Goal: Information Seeking & Learning: Check status

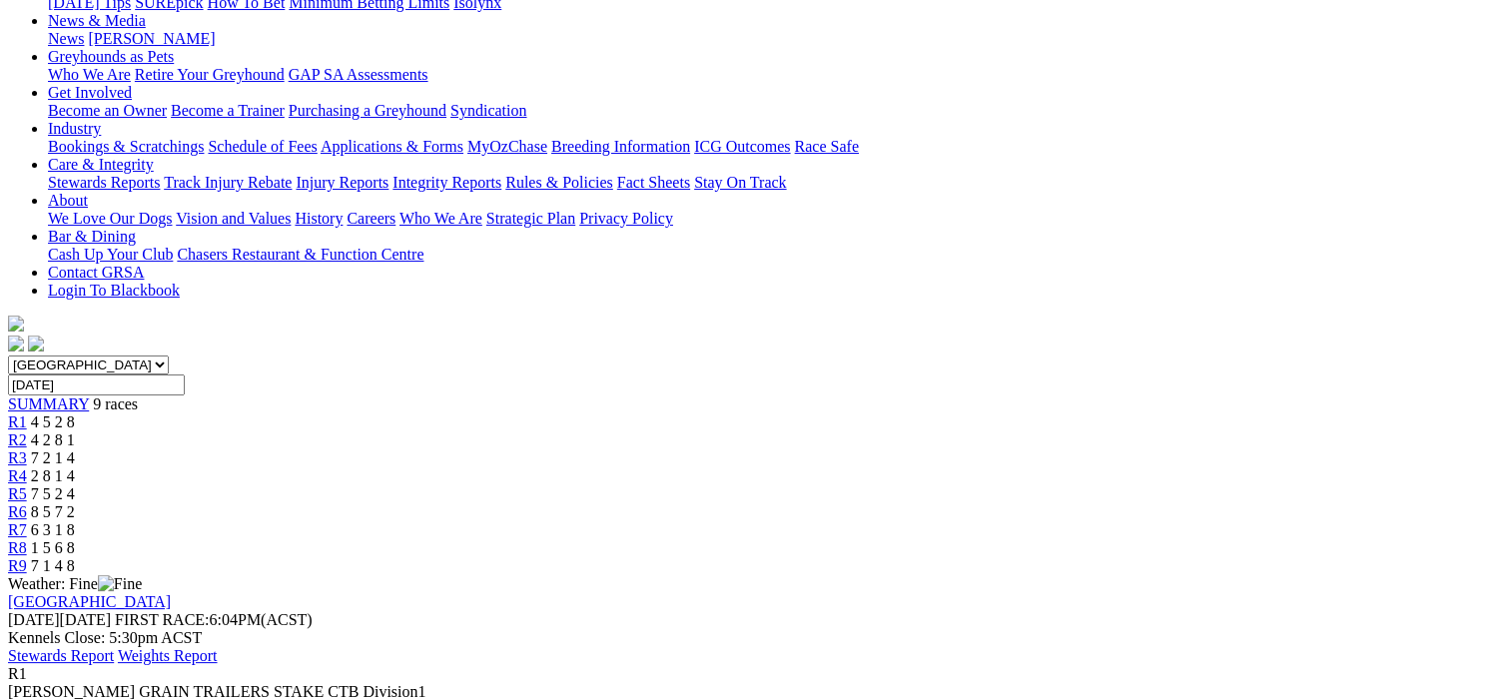
scroll to position [100, 0]
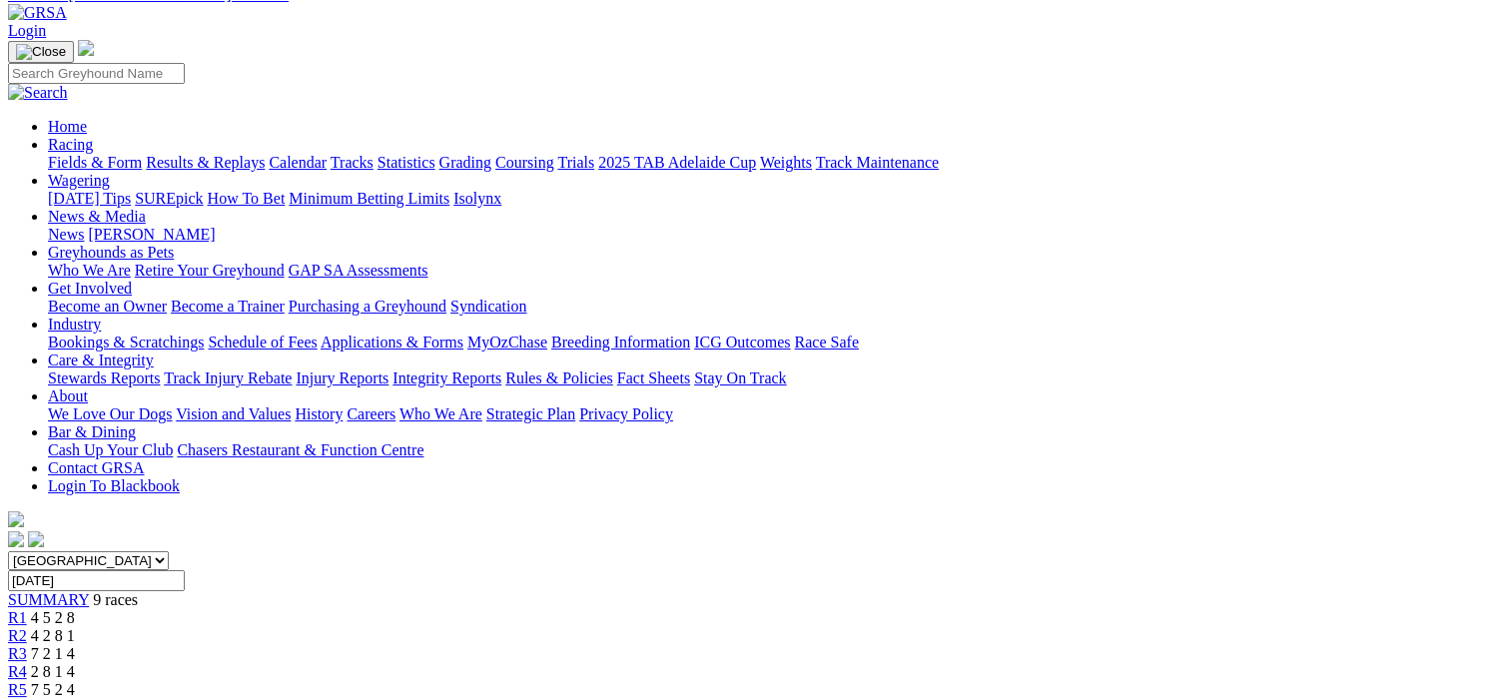
click at [27, 627] on span "R2" at bounding box center [17, 635] width 19 height 17
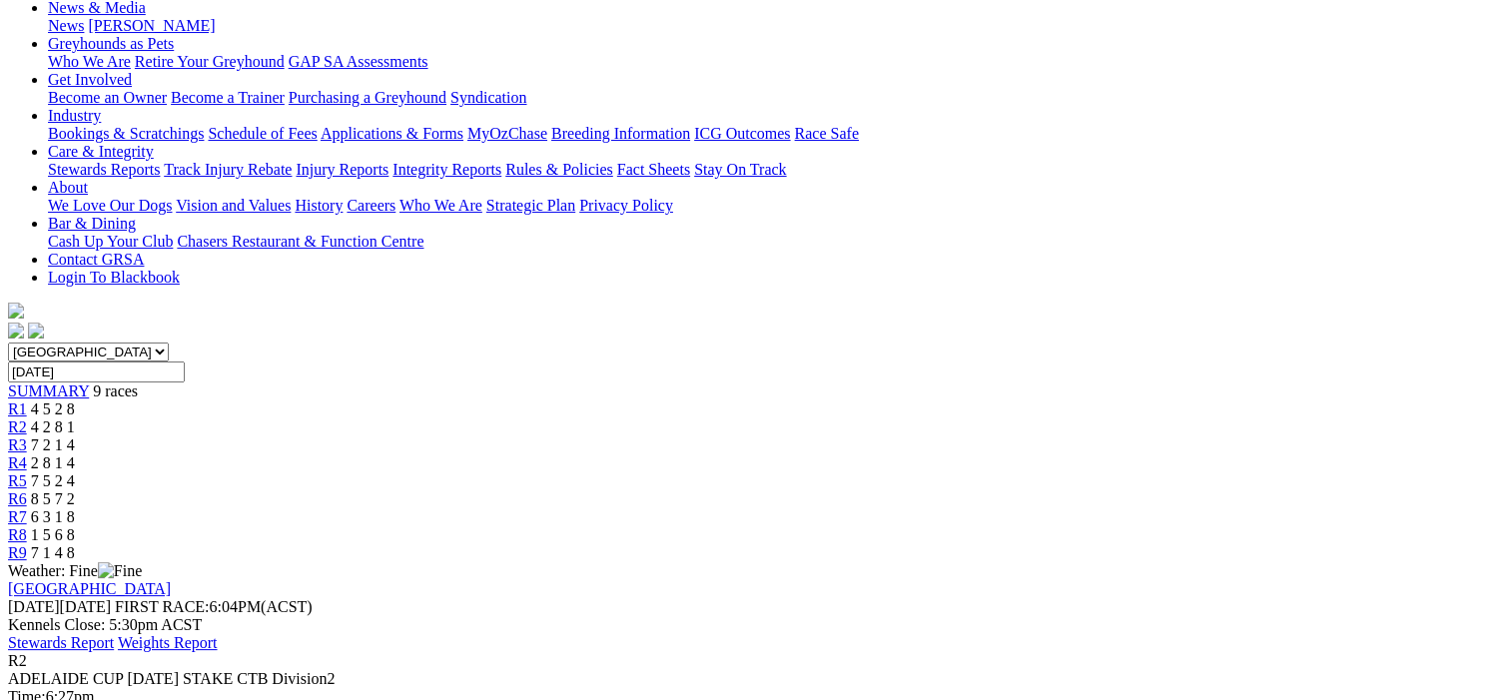
scroll to position [100, 0]
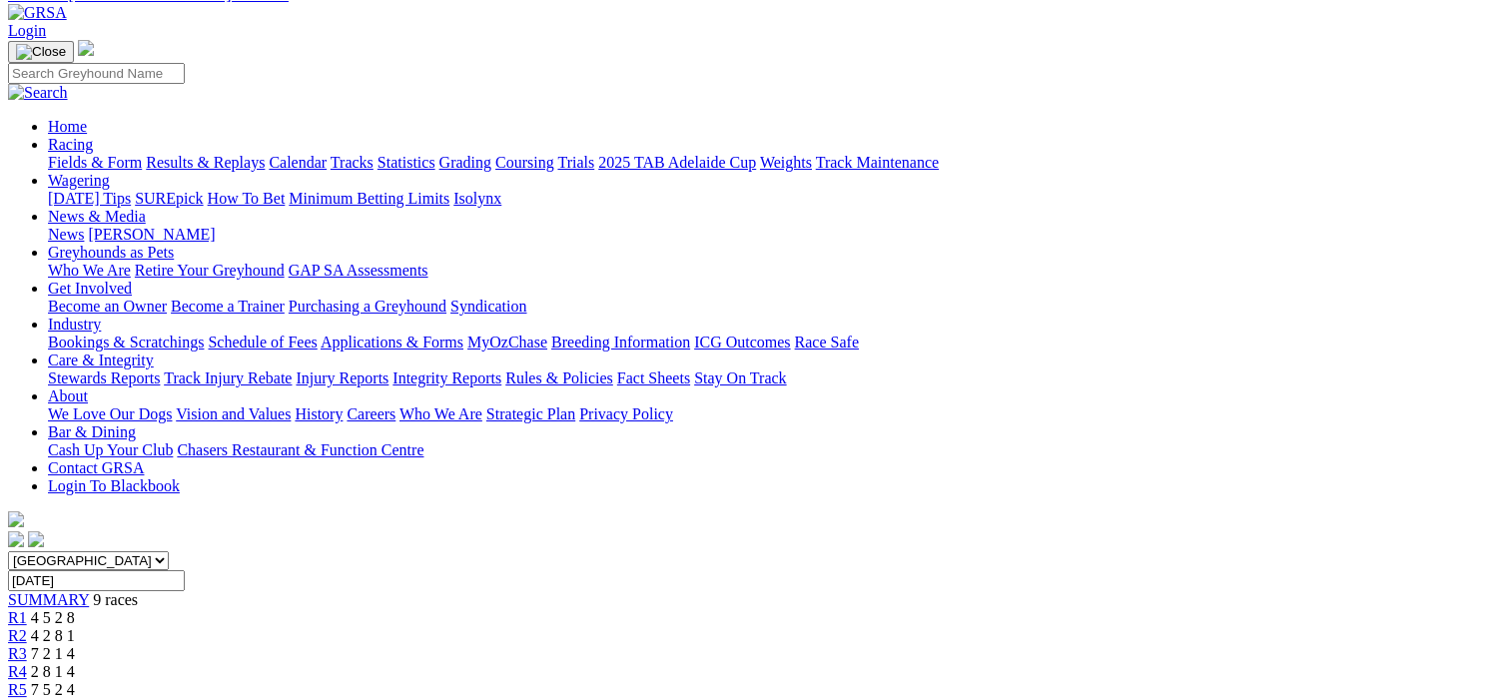
click at [27, 645] on span "R3" at bounding box center [17, 653] width 19 height 17
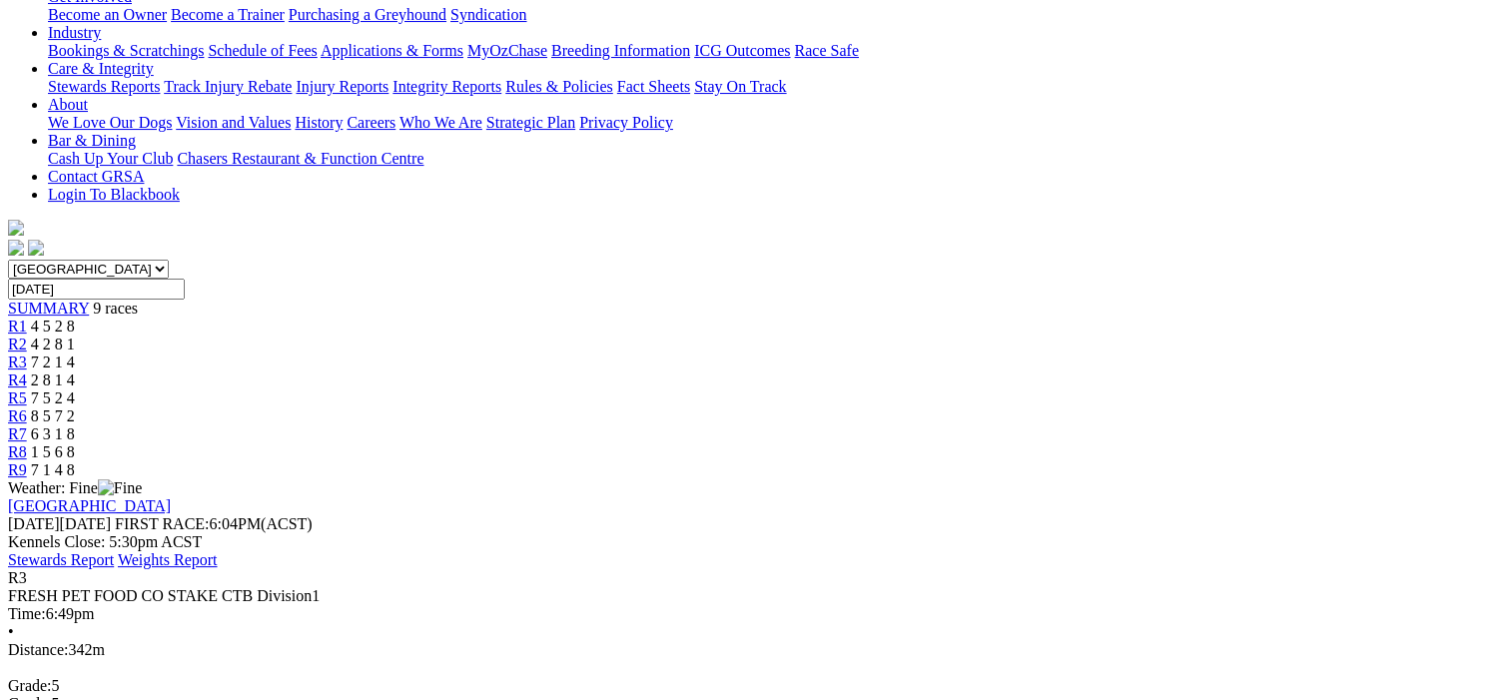
scroll to position [200, 0]
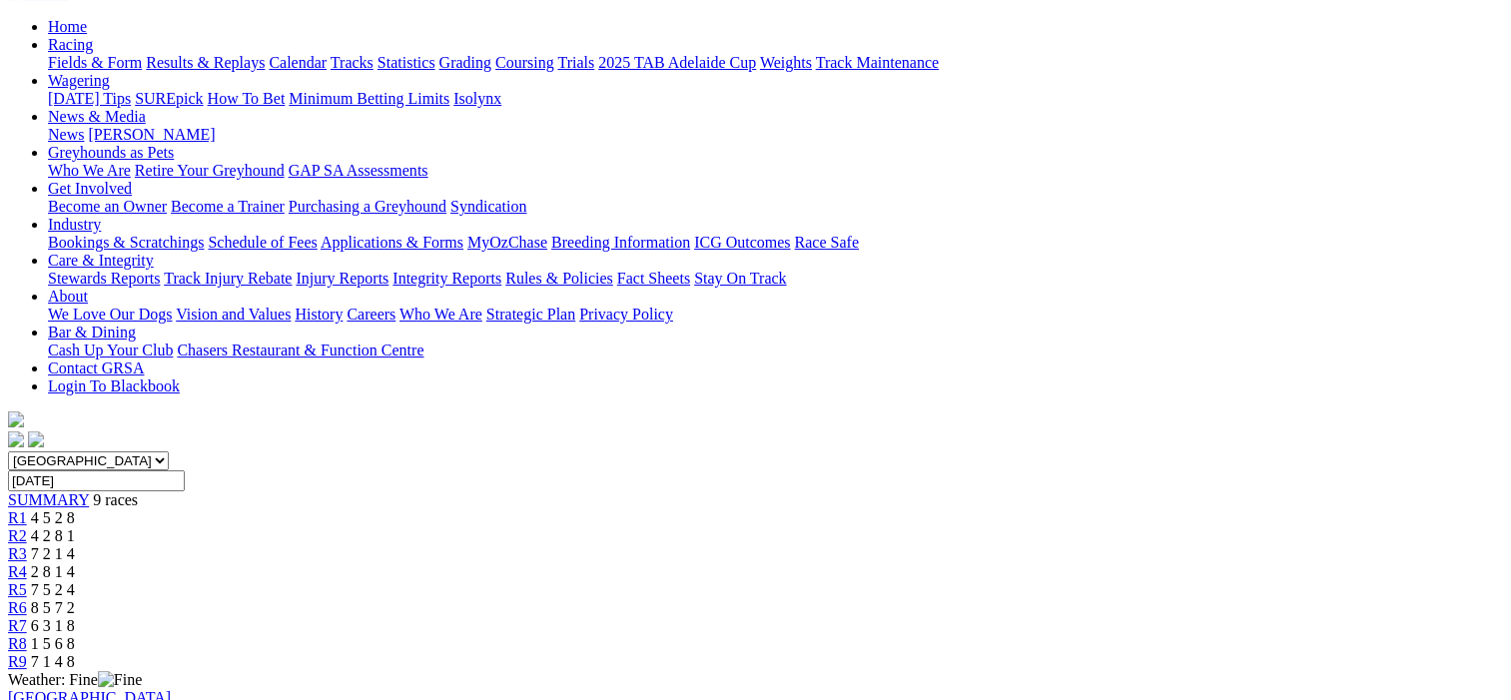
click at [27, 563] on span "R4" at bounding box center [17, 571] width 19 height 17
click at [27, 581] on span "R5" at bounding box center [17, 589] width 19 height 17
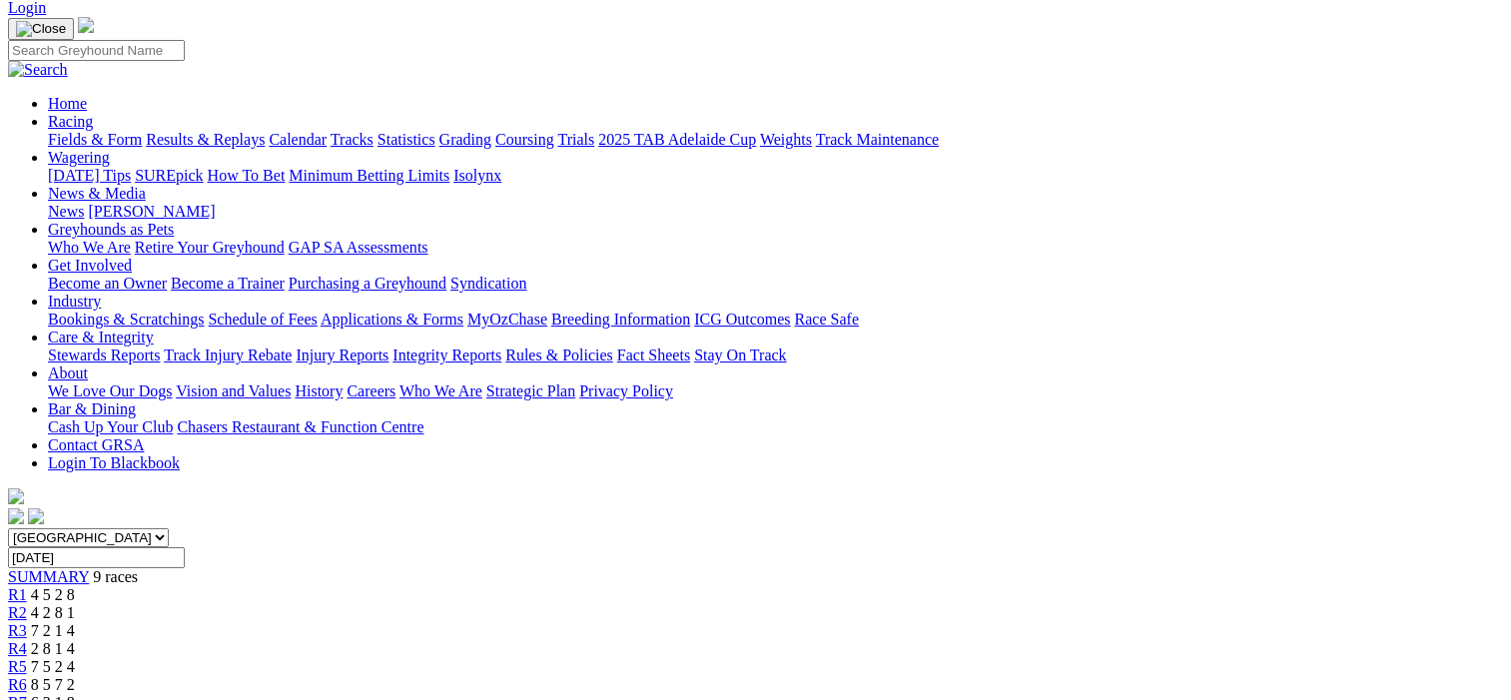
scroll to position [100, 0]
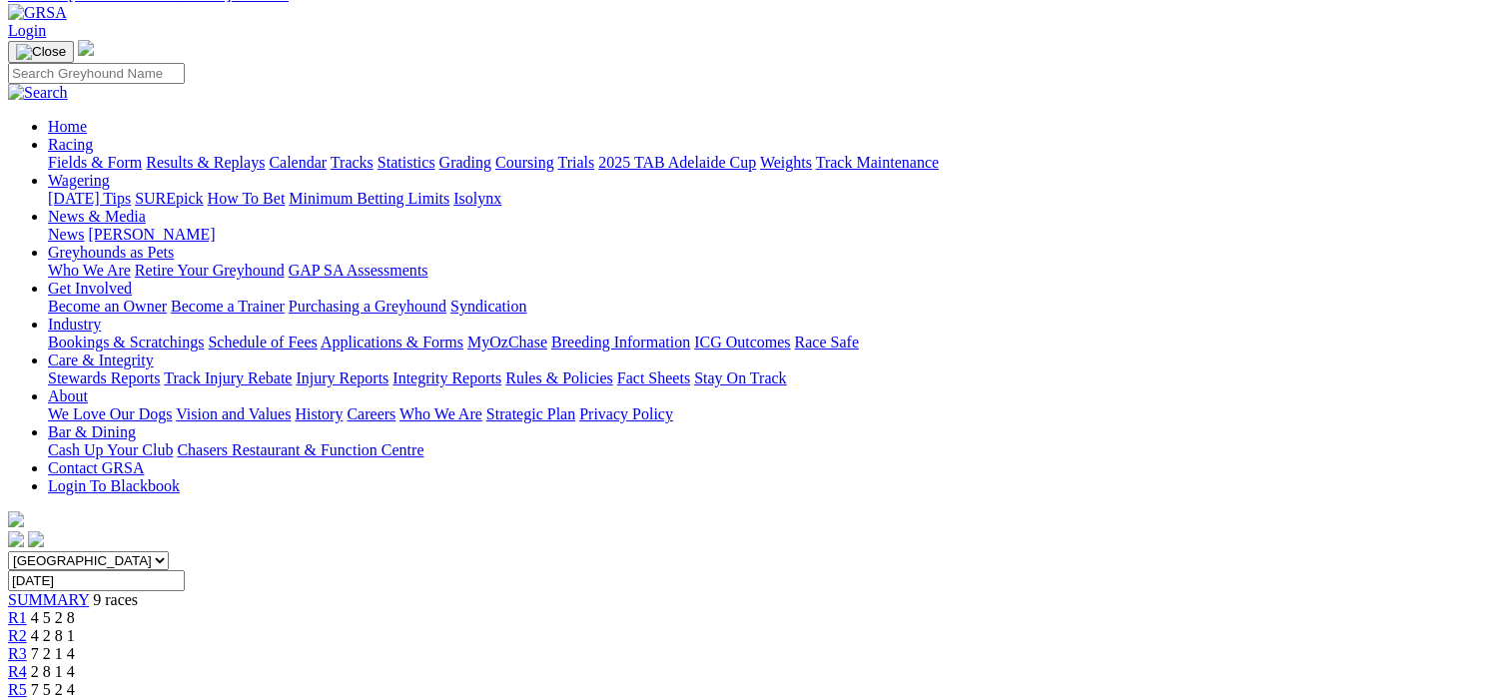
click at [27, 699] on span "R6" at bounding box center [17, 707] width 19 height 17
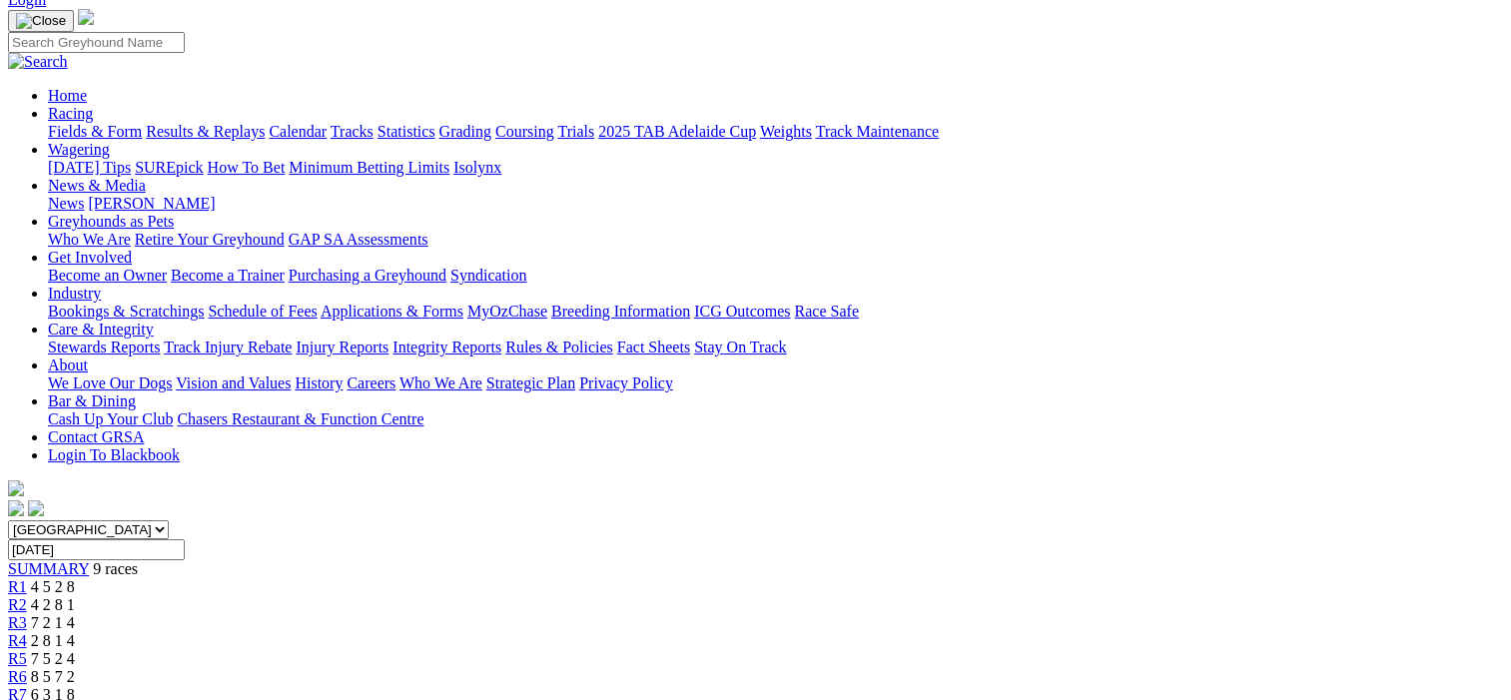
scroll to position [100, 0]
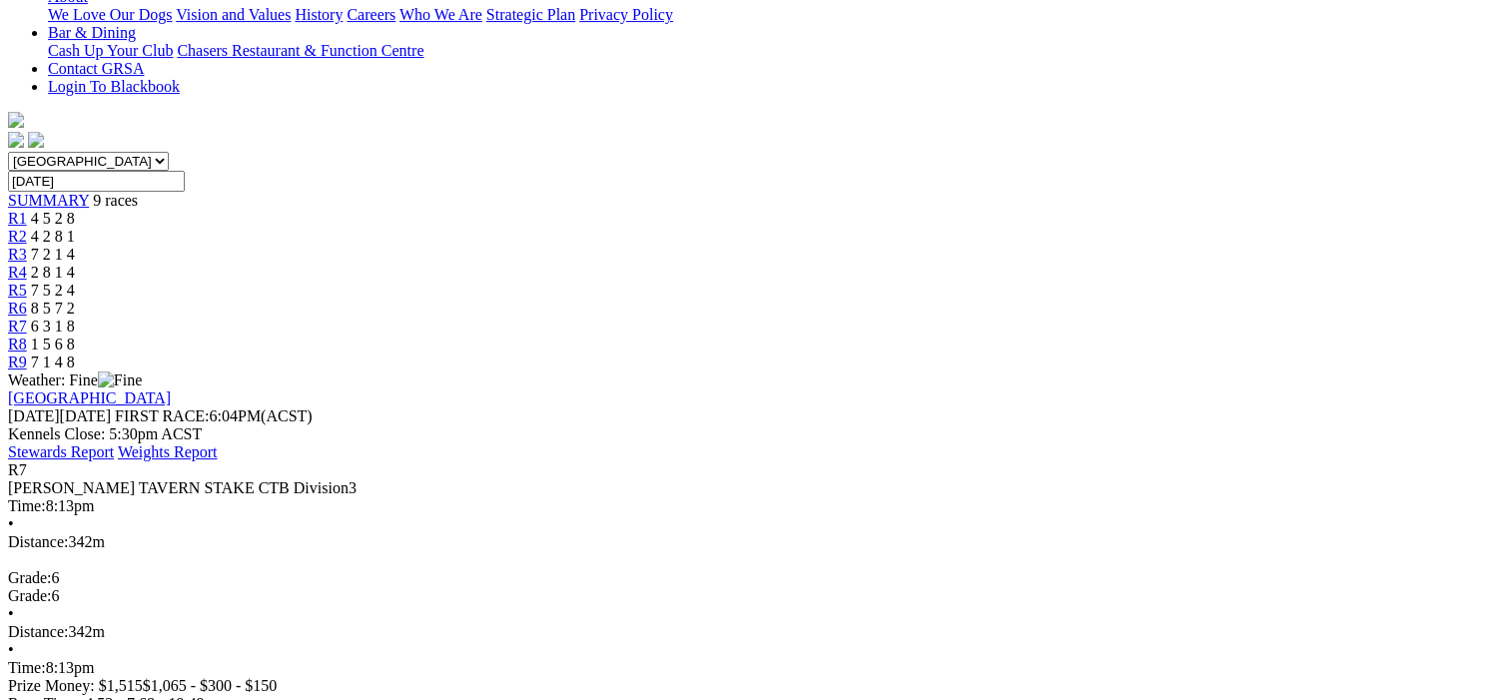
scroll to position [200, 0]
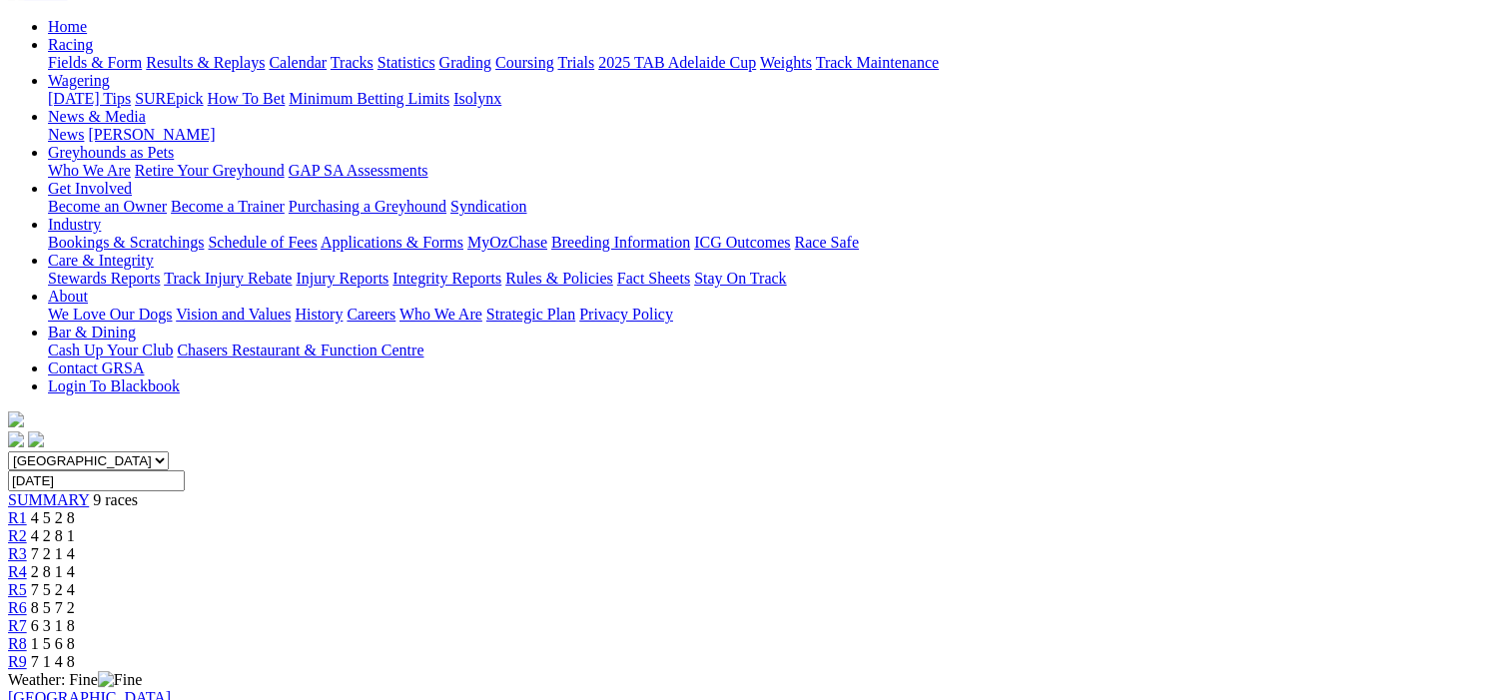
click at [27, 635] on span "R8" at bounding box center [17, 643] width 19 height 17
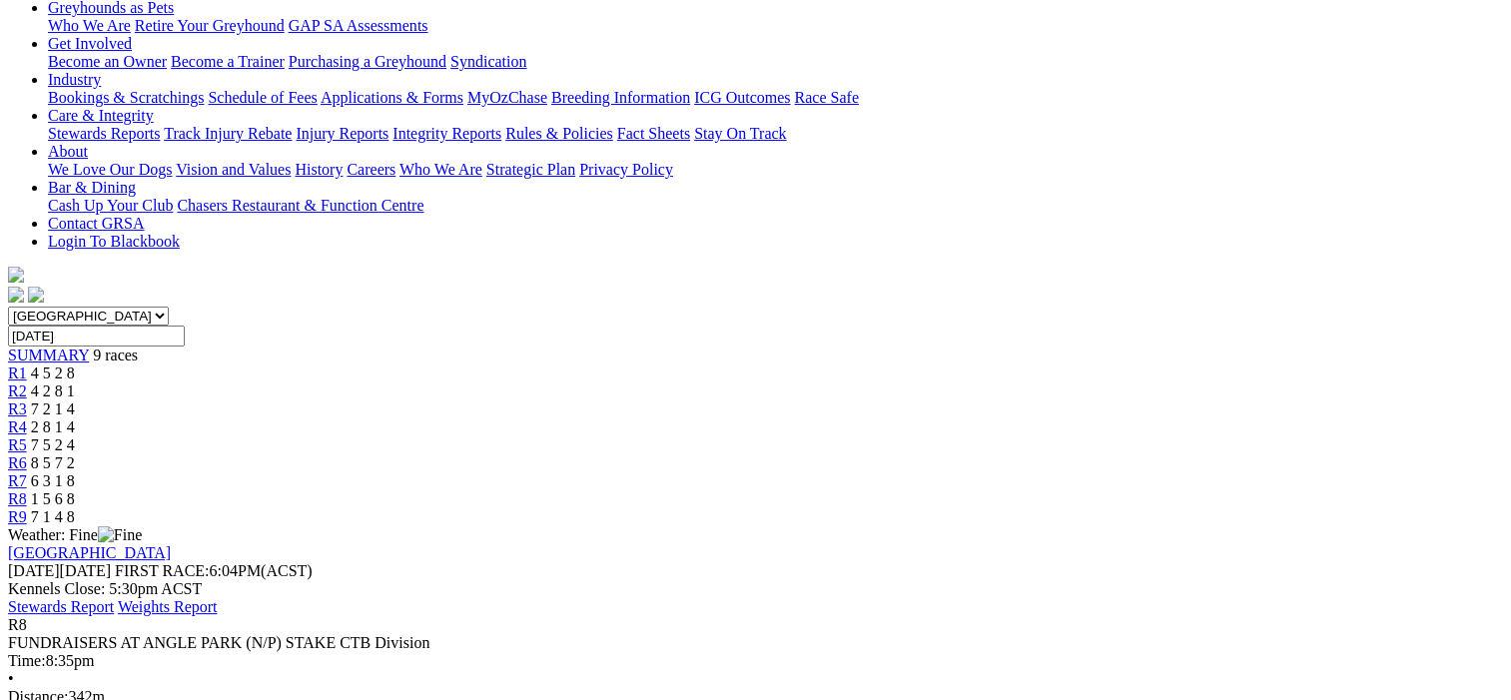
scroll to position [100, 0]
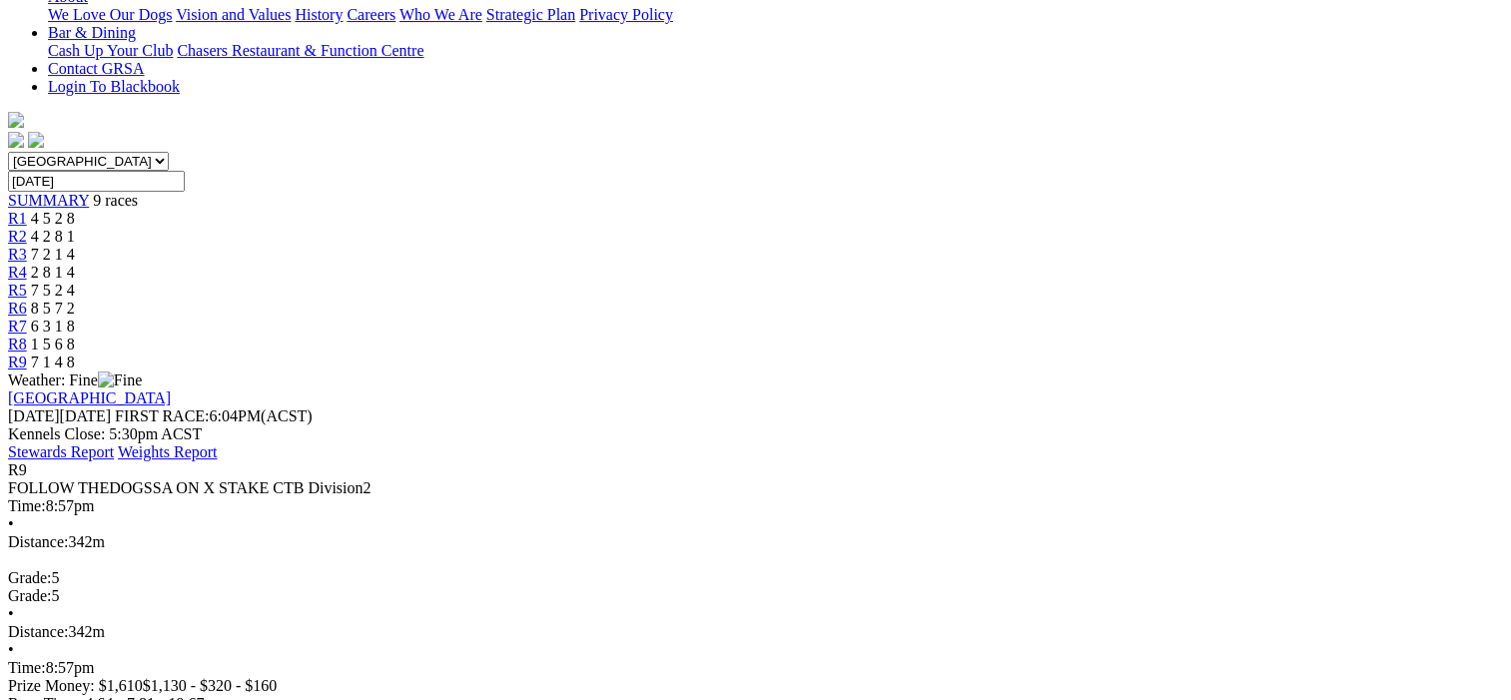
scroll to position [100, 0]
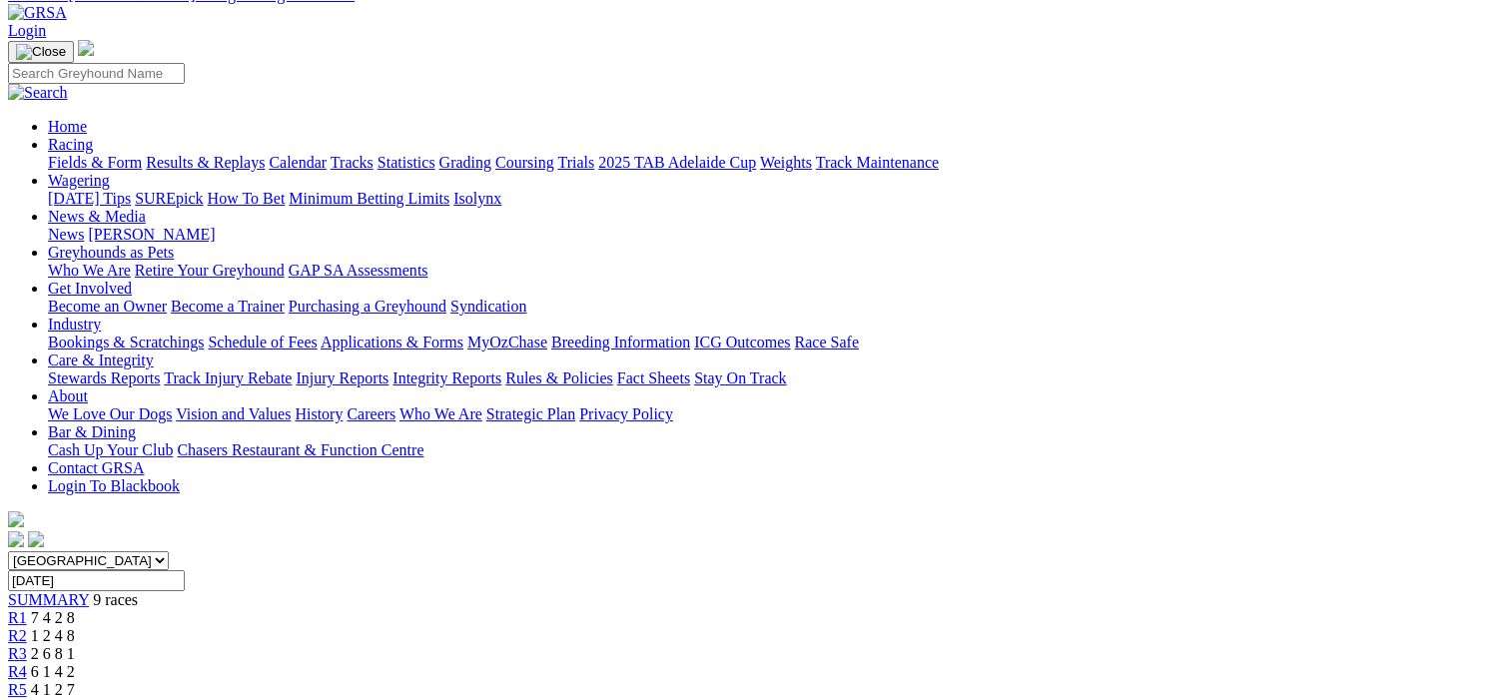
scroll to position [100, 0]
click at [27, 627] on span "R2" at bounding box center [17, 635] width 19 height 17
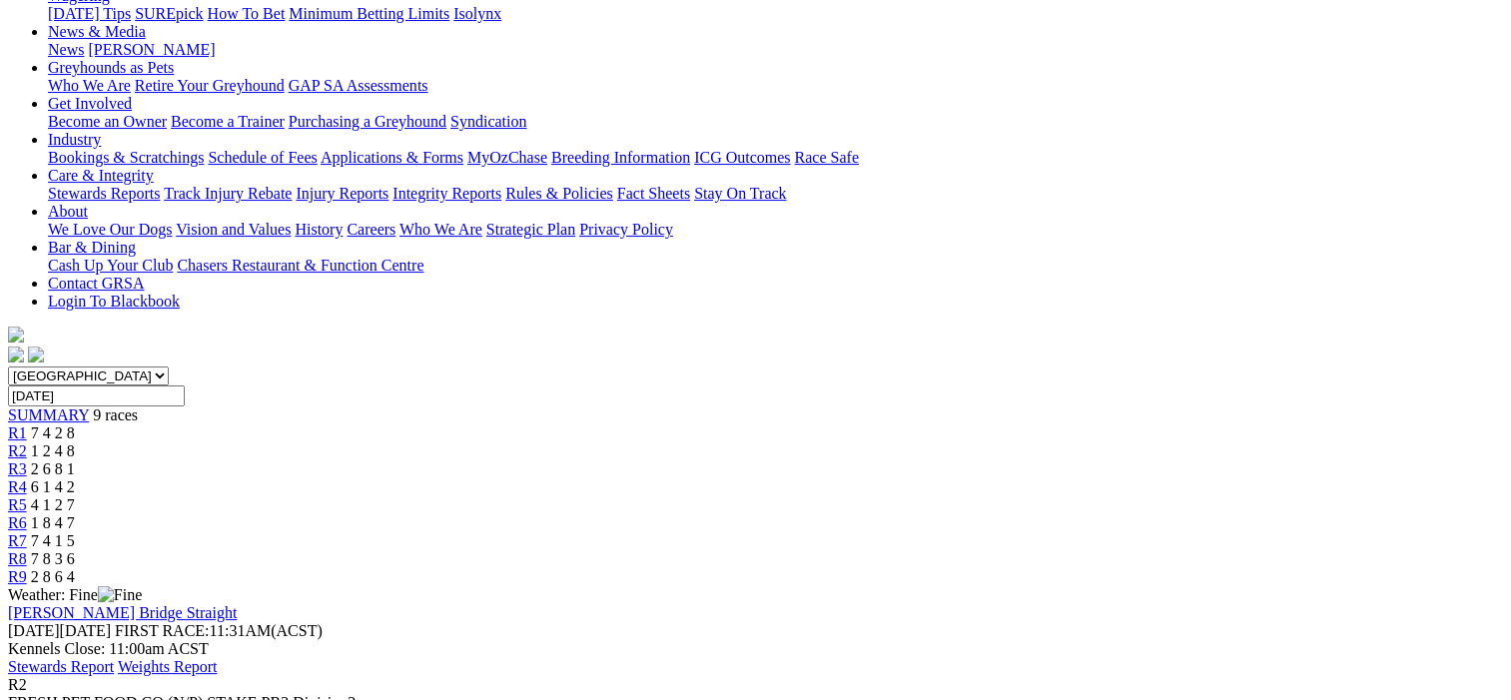
scroll to position [100, 0]
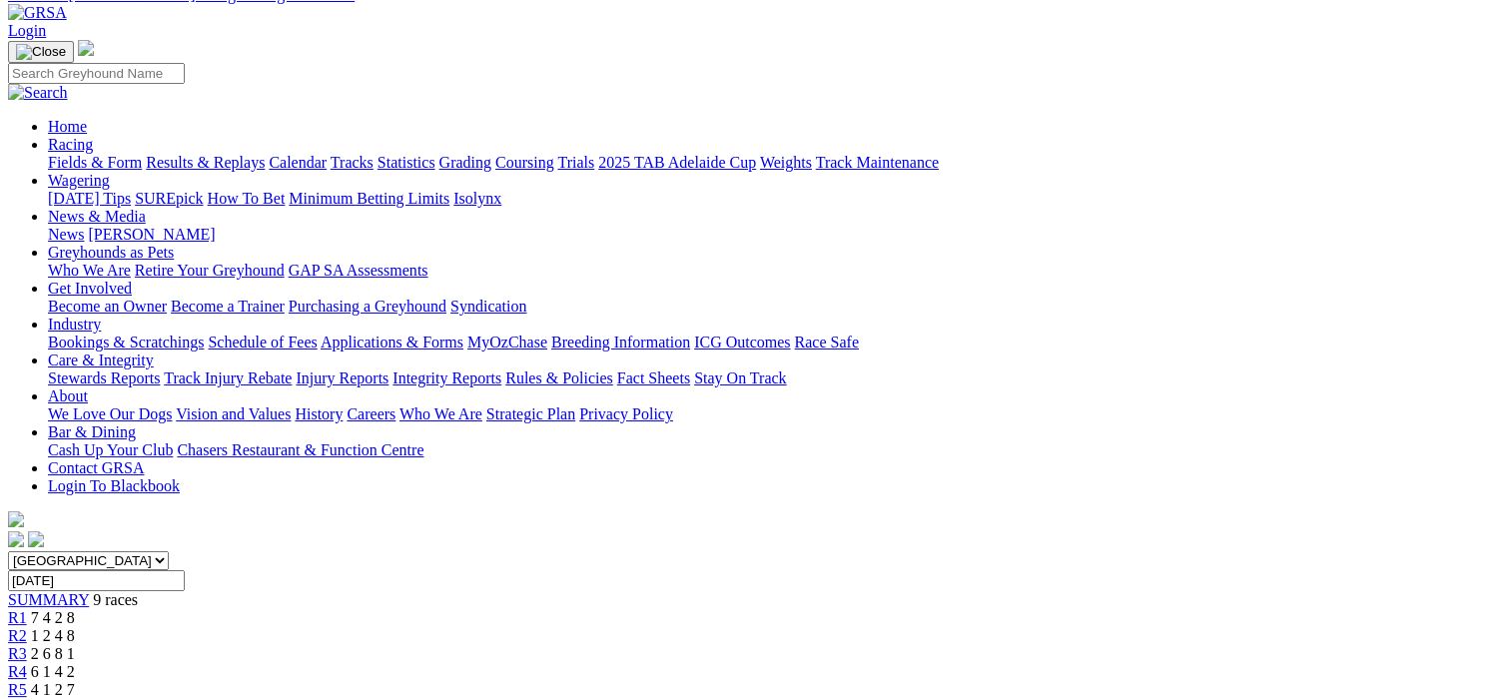
click at [27, 645] on span "R3" at bounding box center [17, 653] width 19 height 17
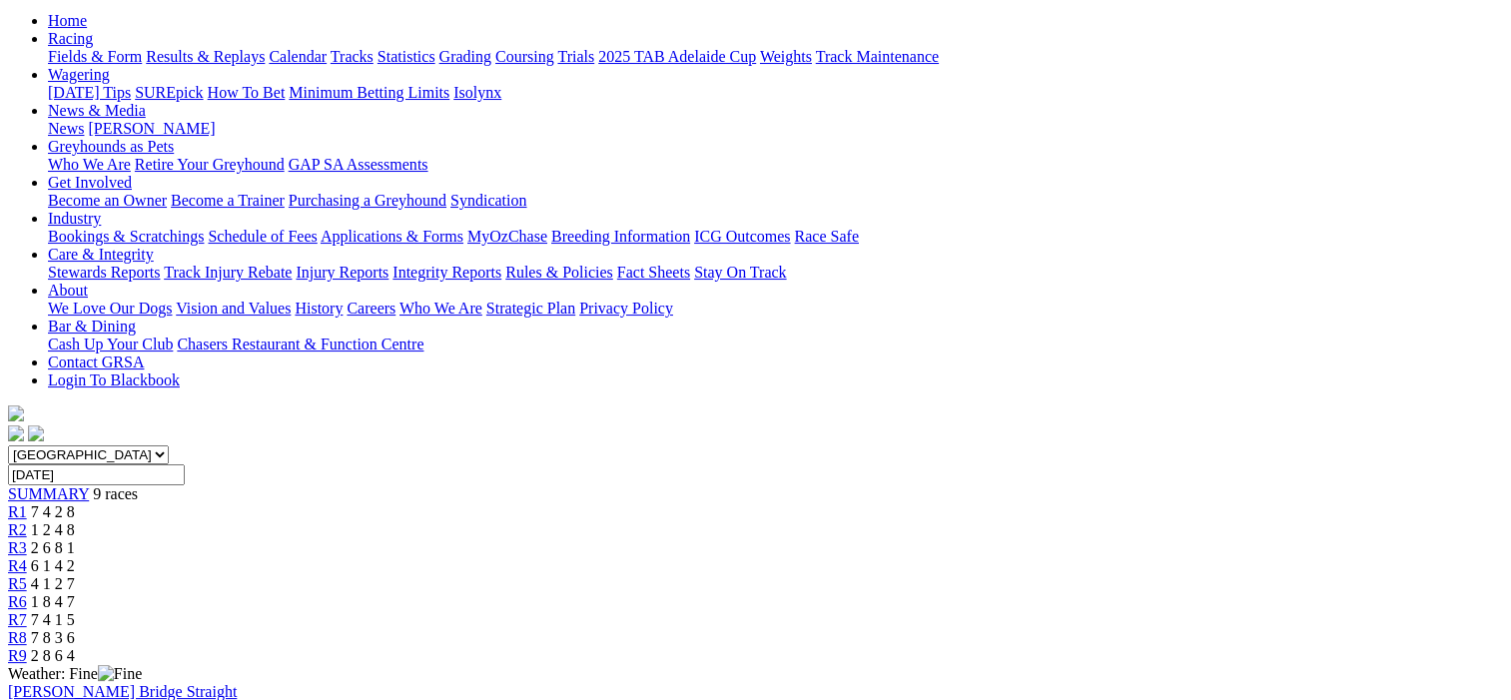
scroll to position [200, 0]
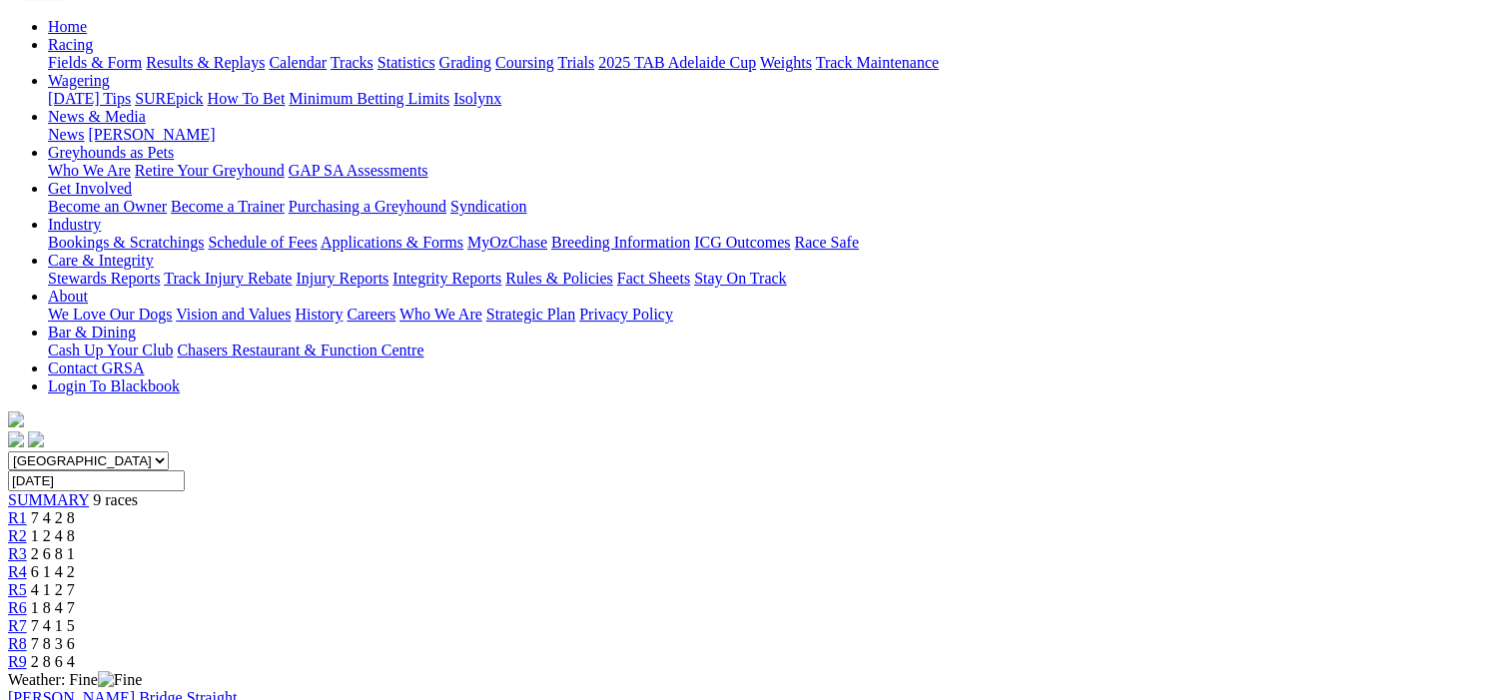
click at [27, 563] on span "R4" at bounding box center [17, 571] width 19 height 17
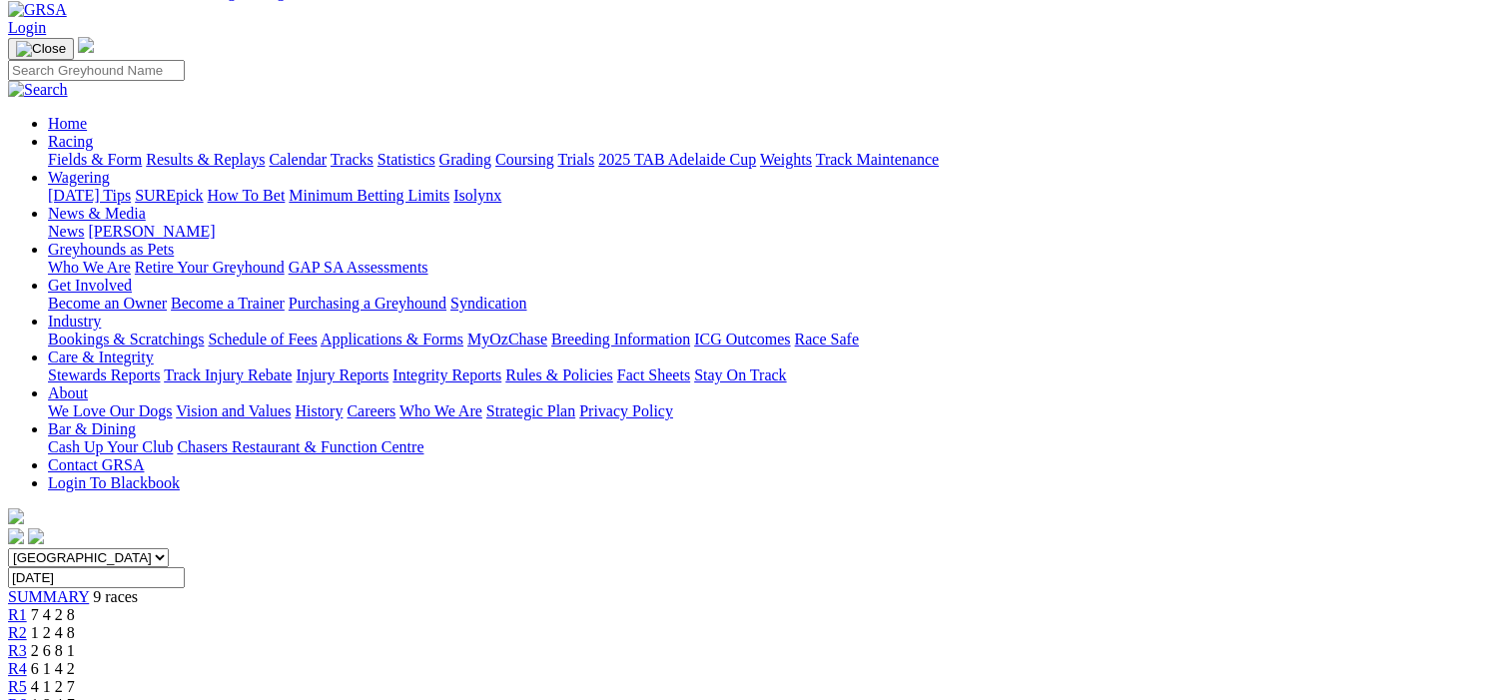
scroll to position [100, 0]
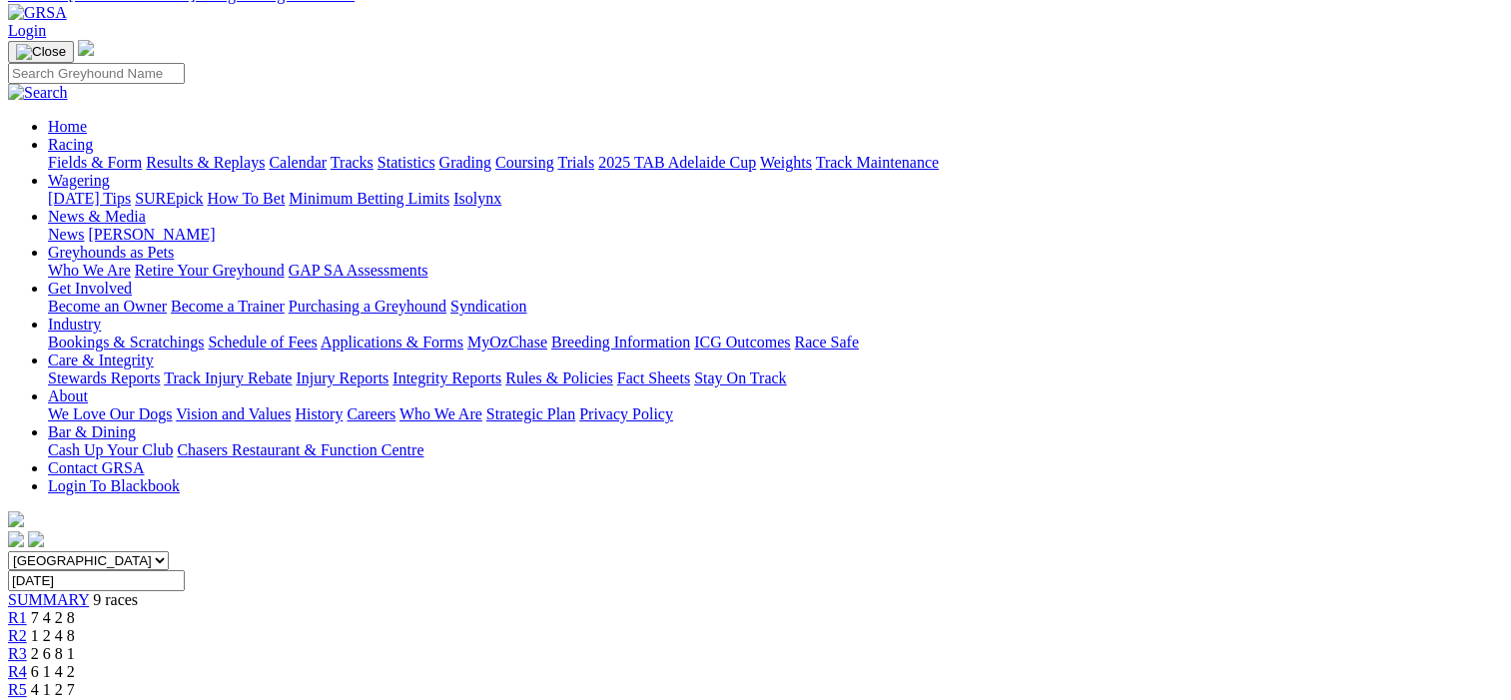
click at [27, 681] on span "R5" at bounding box center [17, 689] width 19 height 17
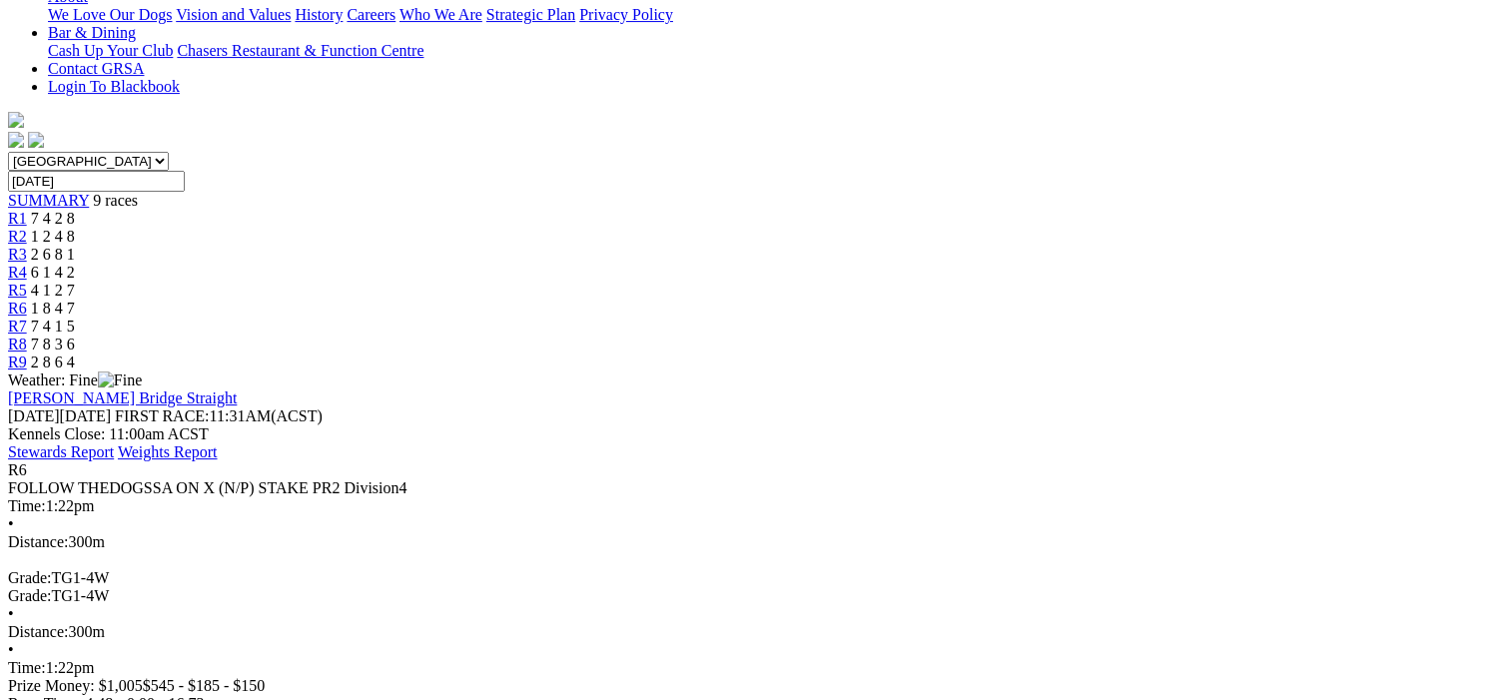
scroll to position [200, 0]
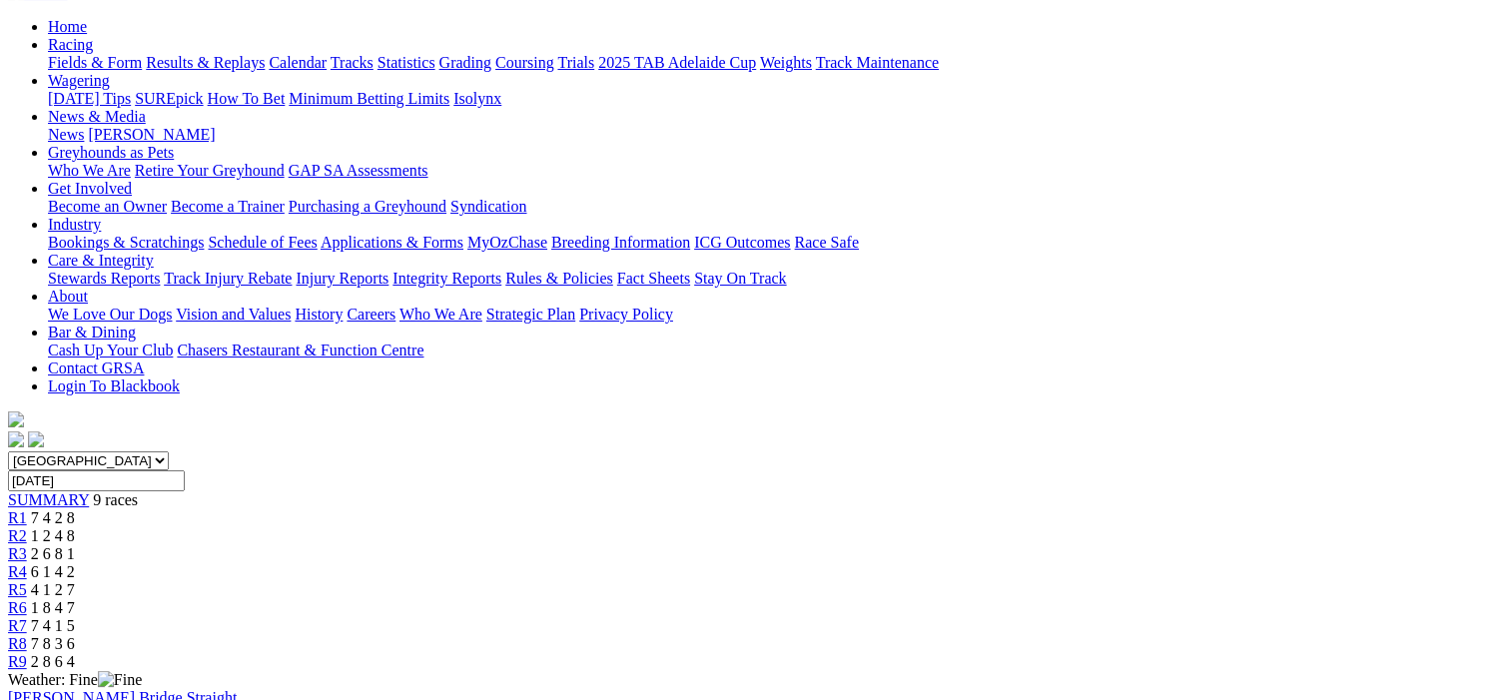
click at [27, 617] on span "R7" at bounding box center [17, 625] width 19 height 17
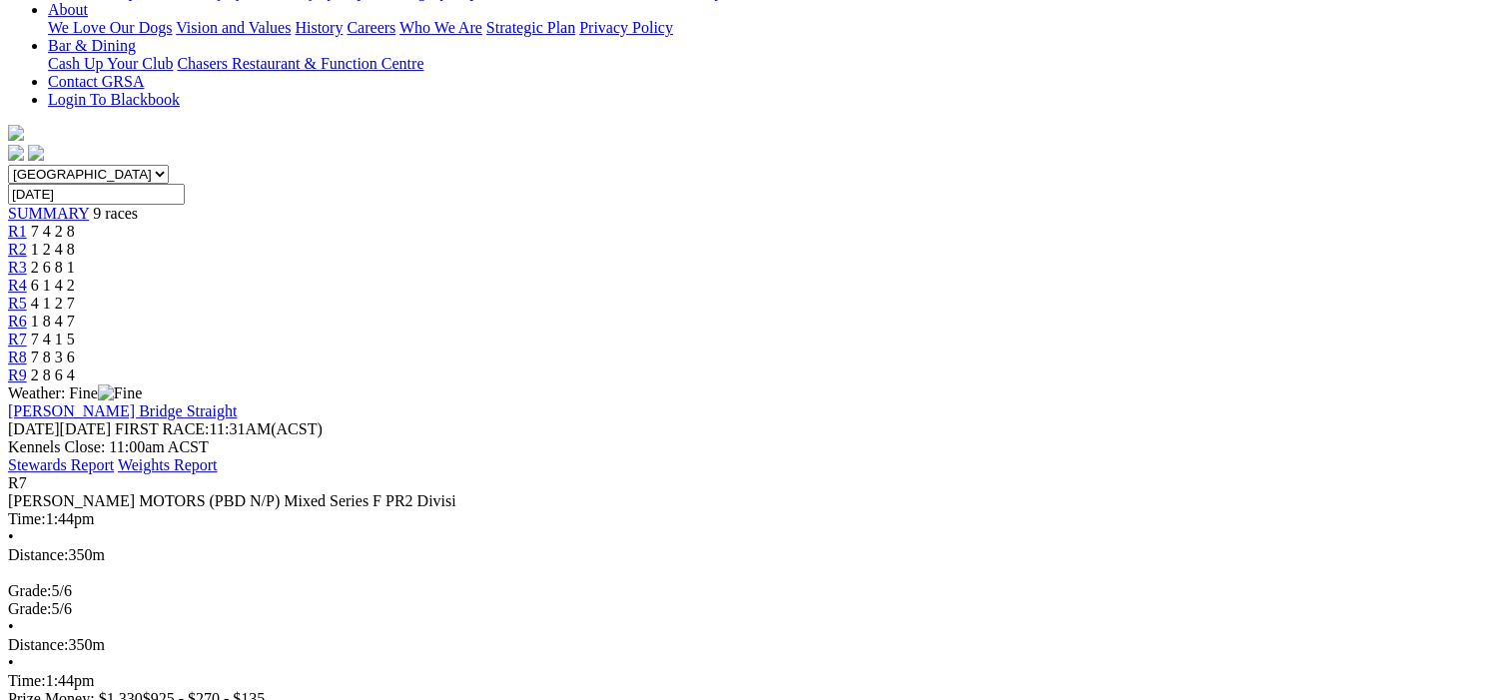
scroll to position [499, 0]
